Goal: Navigation & Orientation: Find specific page/section

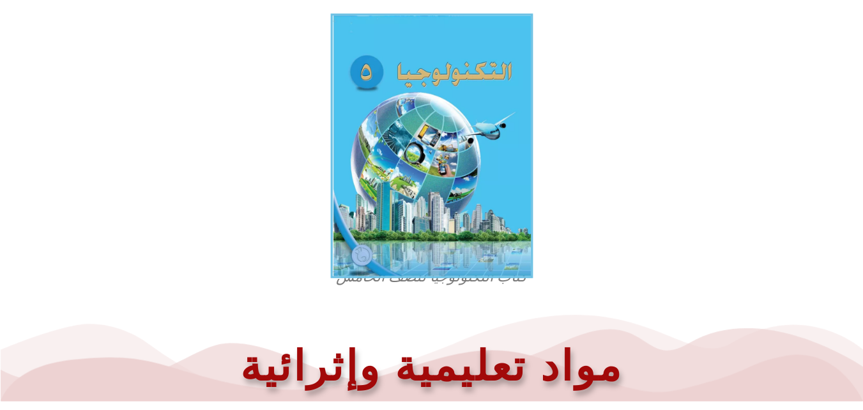
scroll to position [358, 0]
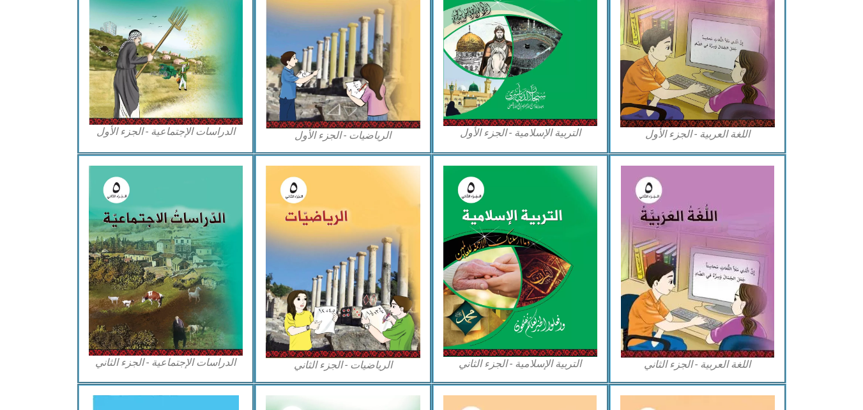
scroll to position [365, 0]
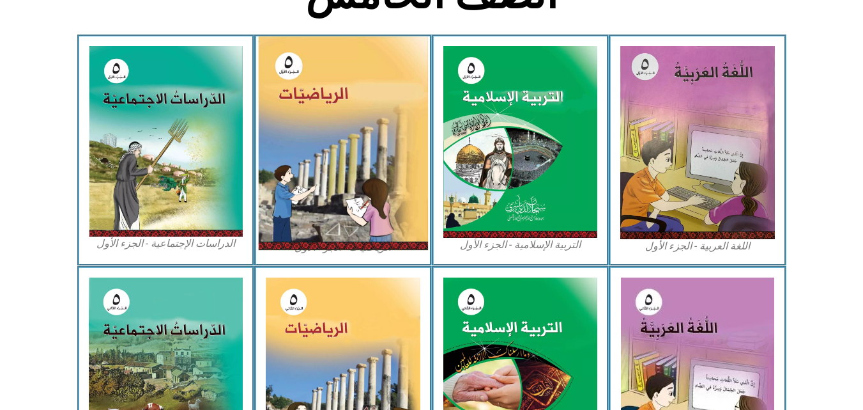
click at [332, 154] on img at bounding box center [343, 142] width 170 height 213
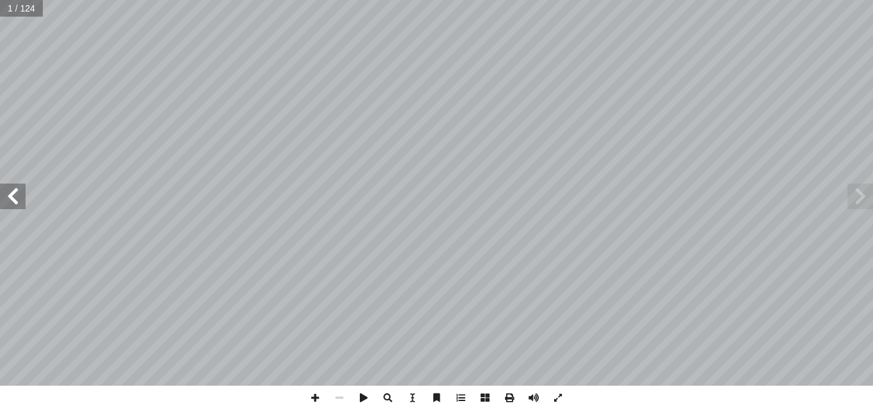
click at [21, 201] on span at bounding box center [13, 196] width 26 height 26
click at [319, 403] on span at bounding box center [315, 397] width 24 height 24
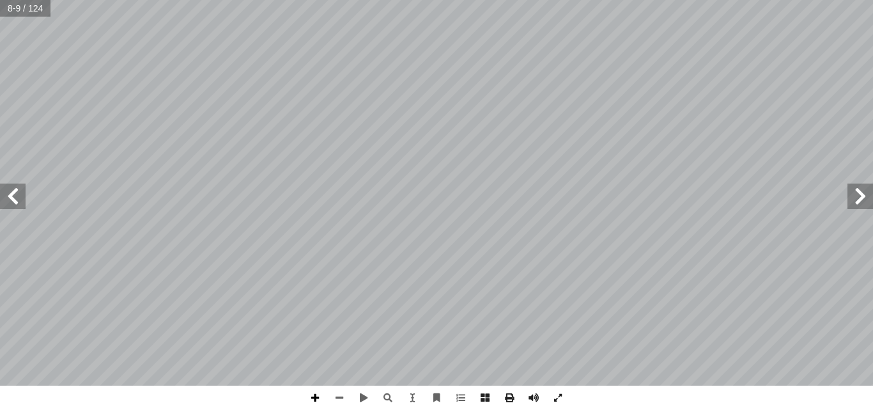
click at [309, 404] on span at bounding box center [315, 397] width 24 height 24
click at [349, 390] on span at bounding box center [339, 397] width 24 height 24
click at [519, 0] on html "الصفحة الرئيسية الصف الأول الصف الثاني الصف الثالث الصف الرابع الصف الخامس الصف…" at bounding box center [436, 58] width 873 height 116
click at [319, 396] on span at bounding box center [315, 397] width 24 height 24
click at [341, 404] on span at bounding box center [339, 397] width 24 height 24
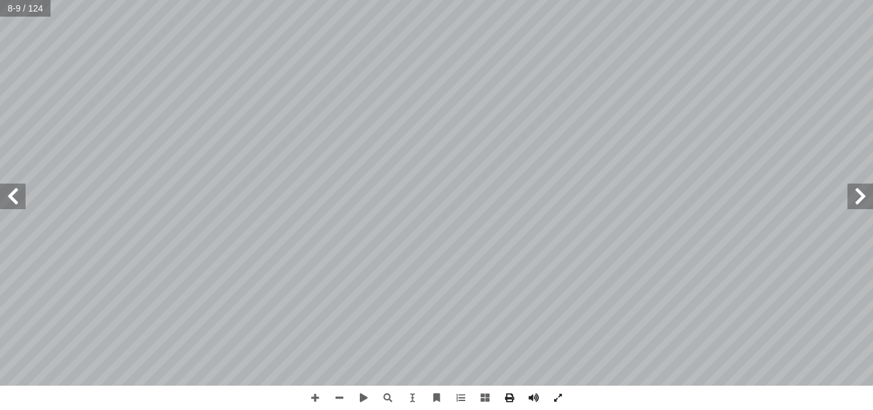
click at [15, 207] on span at bounding box center [13, 196] width 26 height 26
click at [311, 390] on span at bounding box center [315, 397] width 24 height 24
click at [484, 0] on html "الصفحة الرئيسية الصف الأول الصف الثاني الصف الثالث الصف الرابع الصف الخامس الصف…" at bounding box center [436, 58] width 873 height 116
click at [339, 395] on span at bounding box center [339, 397] width 24 height 24
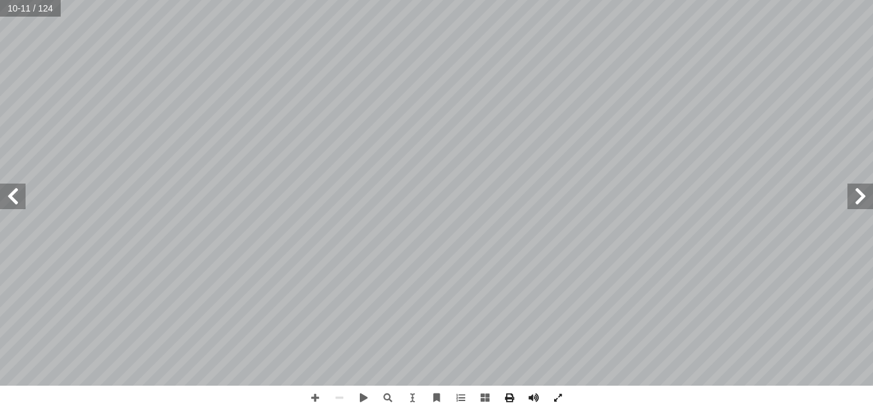
click at [16, 199] on span at bounding box center [13, 196] width 26 height 26
